Goal: Communication & Community: Answer question/provide support

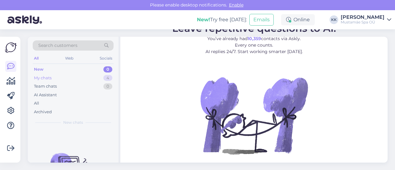
click at [51, 77] on div "My chats" at bounding box center [43, 78] width 18 height 6
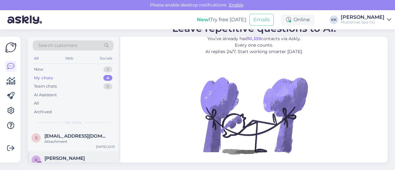
click at [67, 155] on span "[PERSON_NAME]" at bounding box center [64, 158] width 40 height 6
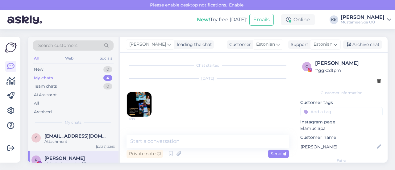
scroll to position [71, 0]
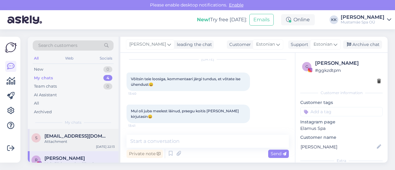
click at [69, 146] on div "s [EMAIL_ADDRESS][DOMAIN_NAME] Attachment [DATE] 22:13" at bounding box center [73, 140] width 91 height 22
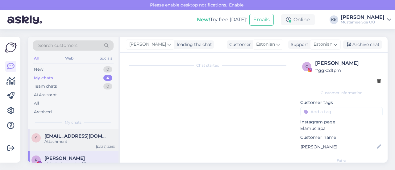
scroll to position [433, 0]
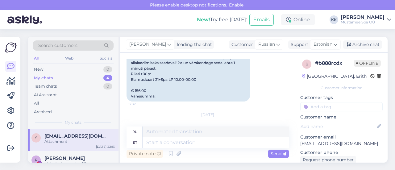
drag, startPoint x: 201, startPoint y: 124, endPoint x: 199, endPoint y: 121, distance: 3.5
click at [199, 121] on div "Chat started [DATE] Order number: 102191 Date: [DATE] Total: €156.00 Payment me…" at bounding box center [207, 108] width 174 height 110
click at [199, 121] on div "[DATE]" at bounding box center [207, 114] width 162 height 13
click at [223, 146] on textarea at bounding box center [215, 142] width 146 height 10
type textarea "Palun"
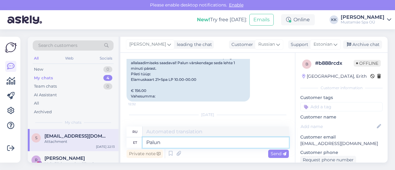
type textarea "Пожалуйста"
type textarea "Palun vaadake"
type textarea "Пожалуйста, смотрите"
type textarea "Palun vaadake ise"
type textarea "Пожалуйста, посмотрите на себя."
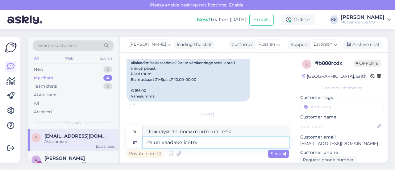
type textarea "Palun vaadake icetry"
type textarea "Пожалуйста, проверьте лед."
type textarea "Palun vaadake icetory"
type textarea "Пожалуйста, смотрите icetory"
type textarea "Palun vaadake [EMAIL_ADDRESS][DOMAIN_NAME]"
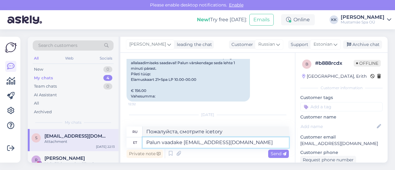
type textarea "Пожалуйста, проверьте [EMAIL_ADDRESS][DOMAIN_NAME]"
drag, startPoint x: 238, startPoint y: 141, endPoint x: 130, endPoint y: 142, distance: 108.2
click at [130, 142] on div "et Palun vaadake [EMAIL_ADDRESS][DOMAIN_NAME]" at bounding box center [207, 142] width 162 height 10
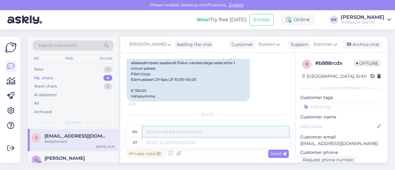
click at [227, 131] on textarea at bounding box center [215, 131] width 146 height 10
paste textarea "Palun vaadake [EMAIL_ADDRESS][DOMAIN_NAME]"
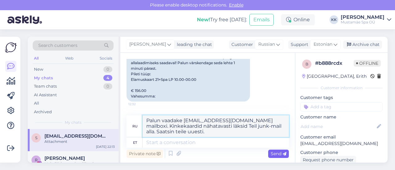
type textarea "Palun vaadake [EMAIL_ADDRESS][DOMAIN_NAME] mailboxi. Kinkekaardid nähatavasti l…"
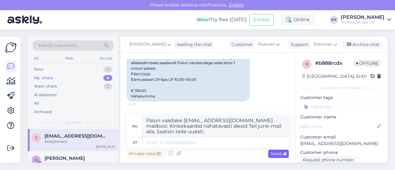
click at [271, 153] on span "Send" at bounding box center [278, 154] width 16 height 6
click at [274, 153] on span "Send" at bounding box center [278, 154] width 16 height 6
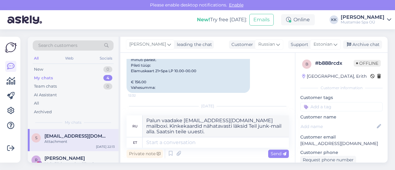
scroll to position [444, 0]
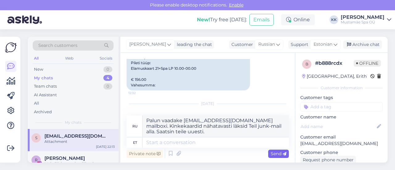
click at [272, 154] on span "Send" at bounding box center [278, 154] width 16 height 6
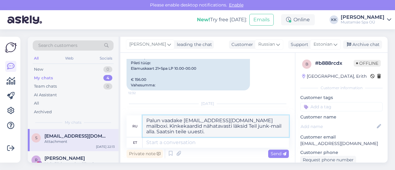
drag, startPoint x: 198, startPoint y: 131, endPoint x: 144, endPoint y: 117, distance: 55.7
click at [144, 117] on textarea "Palun vaadake [EMAIL_ADDRESS][DOMAIN_NAME] mailboxi. Kinkekaardid nähatavasti l…" at bounding box center [215, 126] width 146 height 22
click at [151, 141] on textarea at bounding box center [215, 142] width 146 height 10
paste textarea "Palun vaadake [EMAIL_ADDRESS][DOMAIN_NAME] mailboxi. Kinkekaardid nähatavasti l…"
type textarea "Palun vaadake [EMAIL_ADDRESS][DOMAIN_NAME] mailboxi. Kinkekaardid nähatavasti l…"
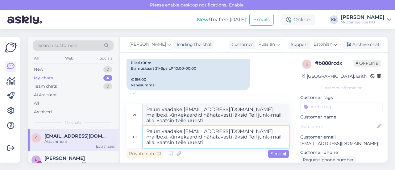
type textarea "Проверьте, пожалуйста, свой почтовый ящик [EMAIL_ADDRESS][DOMAIN_NAME] . Подаро…"
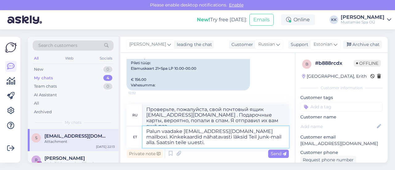
type textarea "Palun vaadake [EMAIL_ADDRESS][DOMAIN_NAME] mailboxi. Kinkekaardid nähatavasti l…"
drag, startPoint x: 262, startPoint y: 119, endPoint x: 129, endPoint y: 100, distance: 134.6
click at [129, 100] on div "Chat started [DATE] Order number: 102191 Date: [DATE] Total: €156.00 Payment me…" at bounding box center [207, 108] width 174 height 110
paste textarea "Palun vaadake [EMAIL_ADDRESS][DOMAIN_NAME] mailboxi. Kinkekaardid nähatavasti l…"
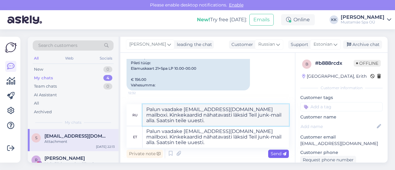
type textarea "Palun vaadake [EMAIL_ADDRESS][DOMAIN_NAME] mailboxi. Kinkekaardid nähatavasti l…"
click at [279, 153] on span "Send" at bounding box center [278, 154] width 16 height 6
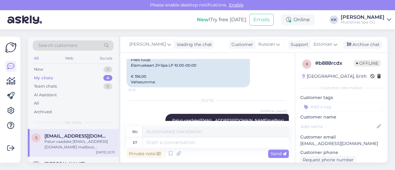
scroll to position [481, 0]
